Goal: Task Accomplishment & Management: Manage account settings

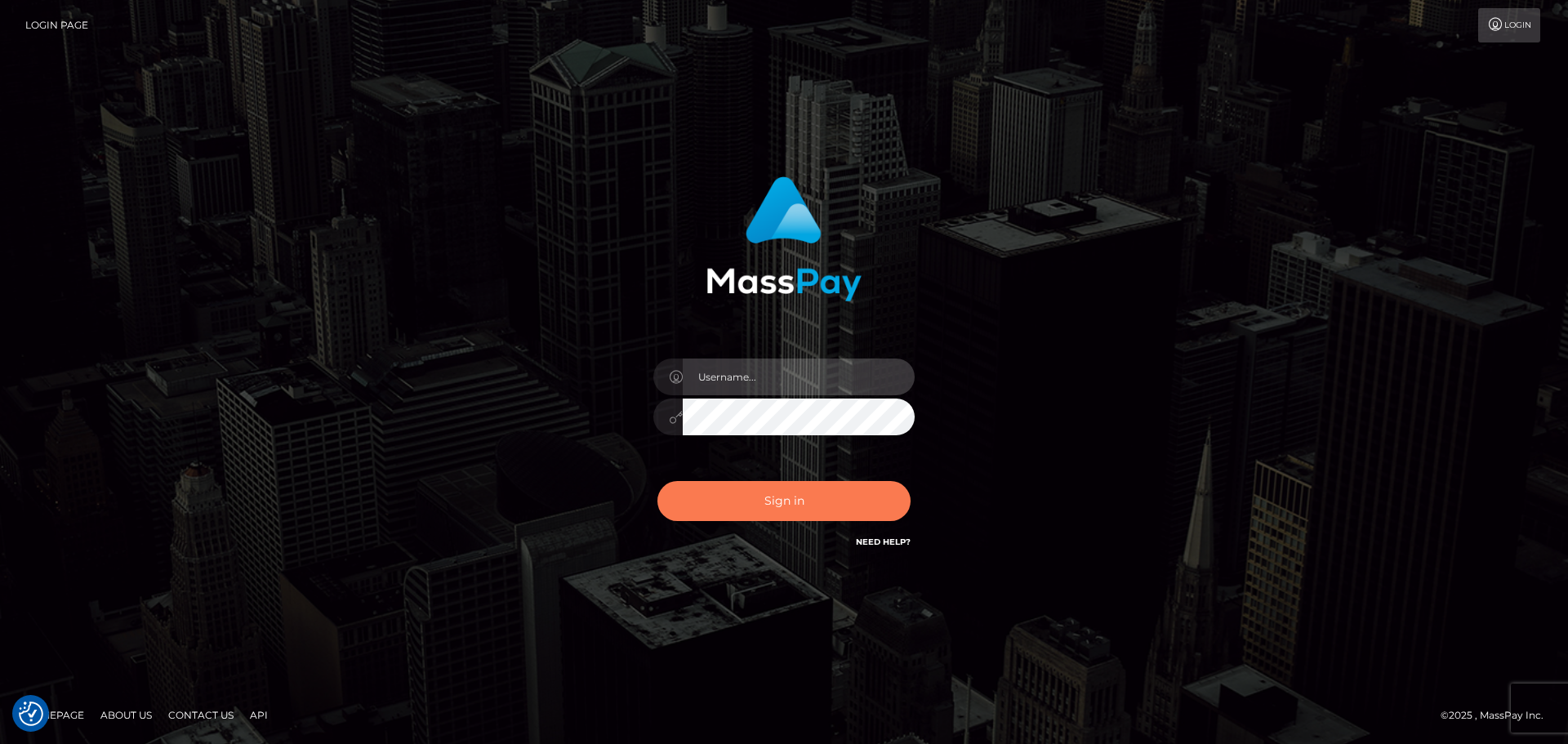
type input "hello.feetfinder"
click at [790, 507] on button "Sign in" at bounding box center [784, 501] width 253 height 40
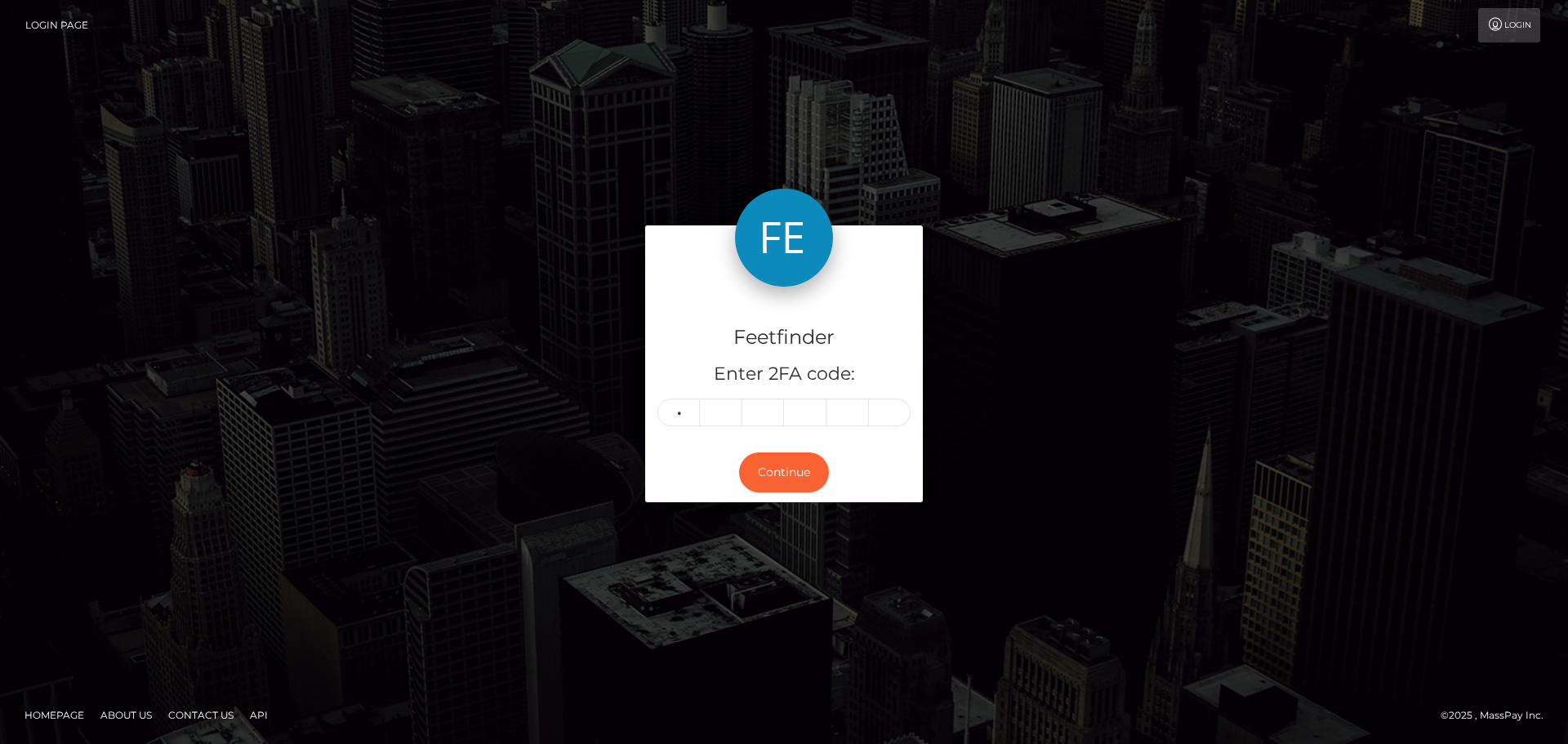
type input "0"
type input "9"
type input "5"
type input "6"
type input "7"
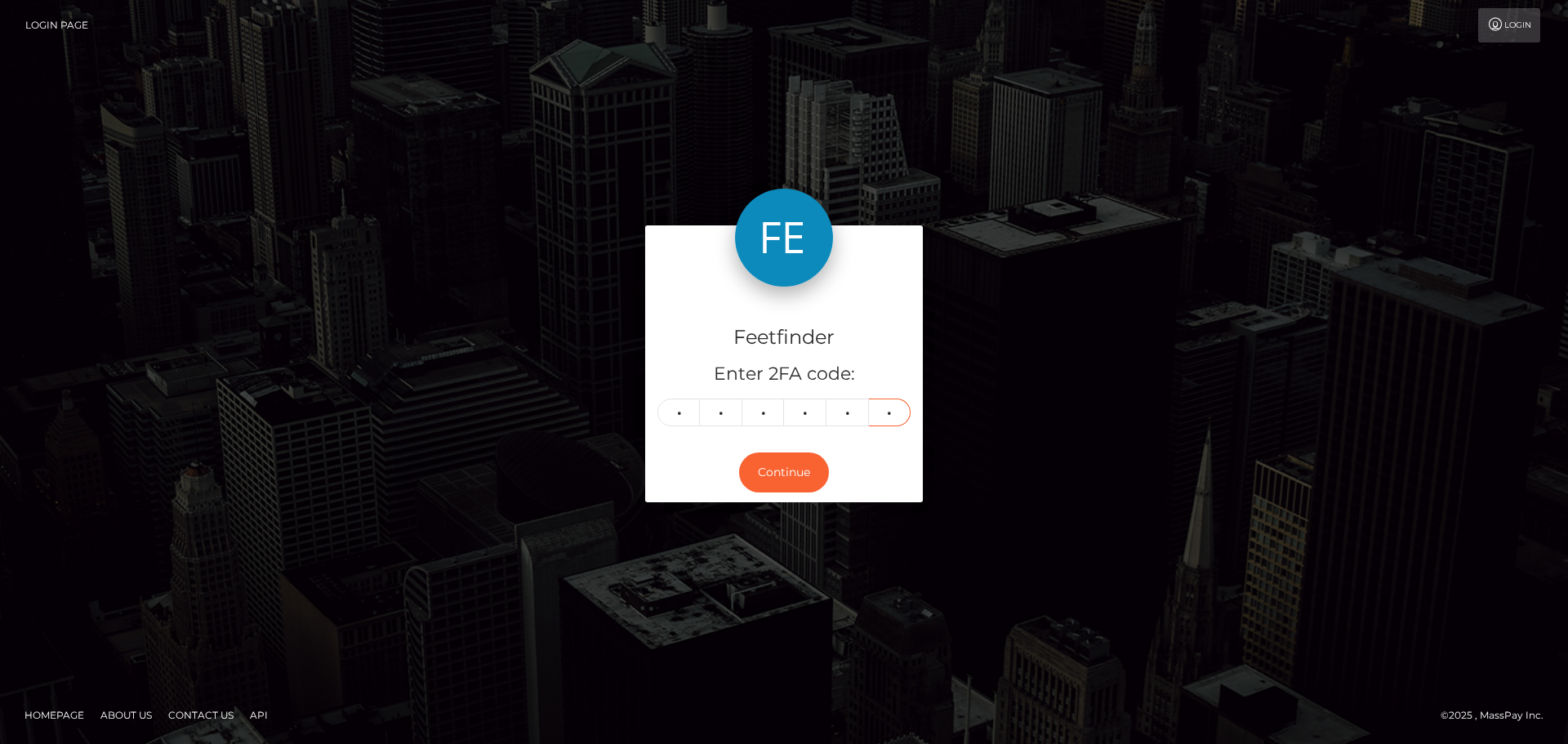
type input "1"
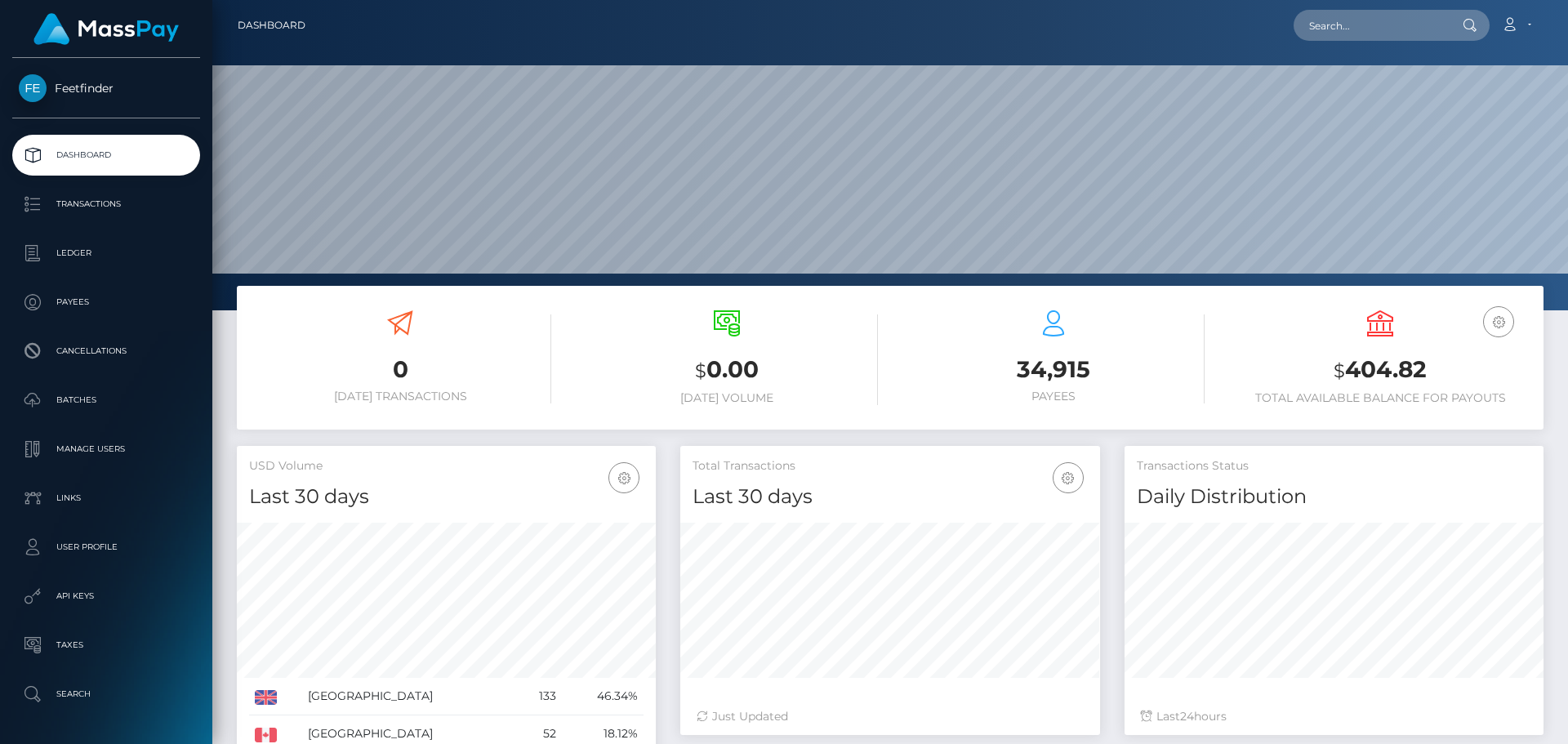
scroll to position [290, 420]
